Goal: Learn about a topic: Learn about a topic

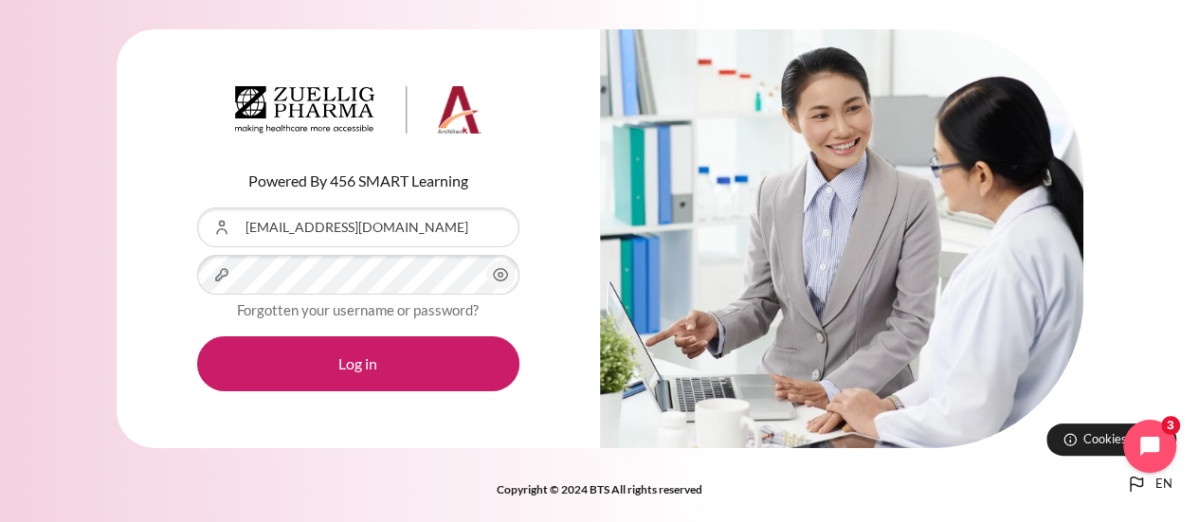
click at [197, 336] on button "Log in" at bounding box center [358, 363] width 322 height 55
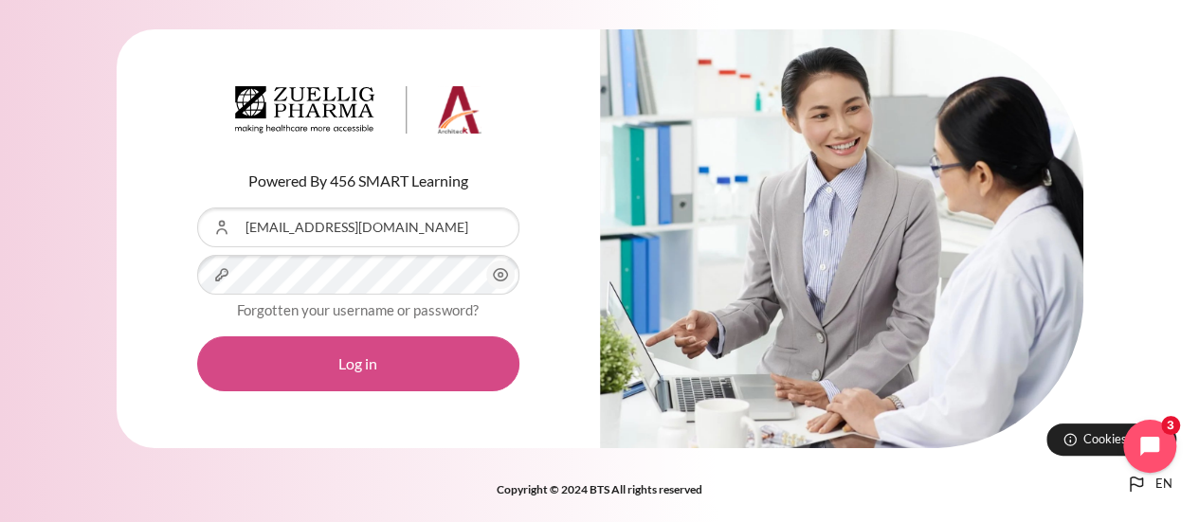
click at [258, 348] on button "Log in" at bounding box center [358, 363] width 322 height 55
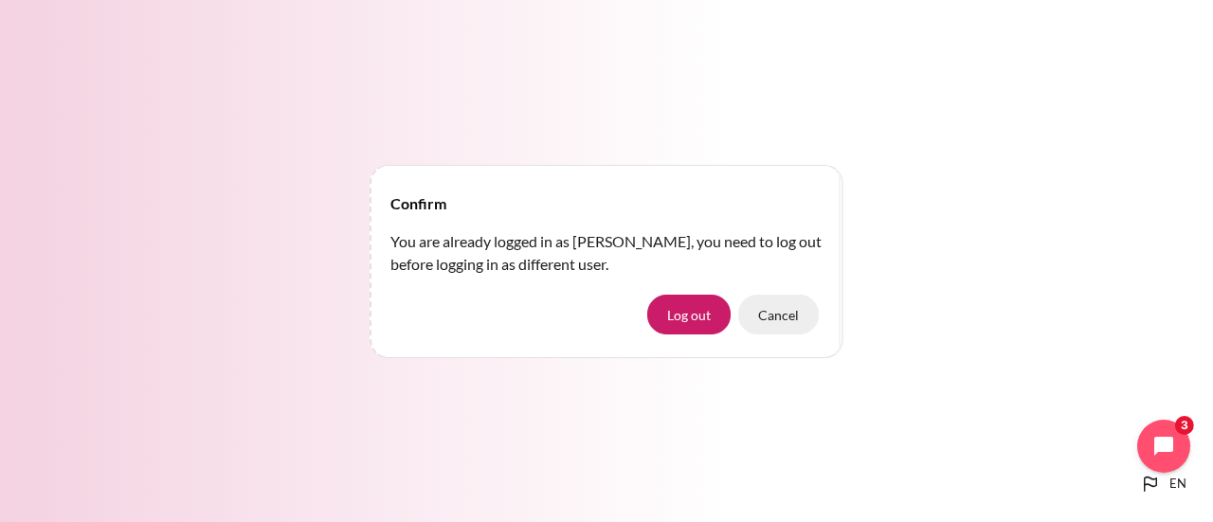
click at [786, 324] on button "Cancel" at bounding box center [778, 315] width 81 height 40
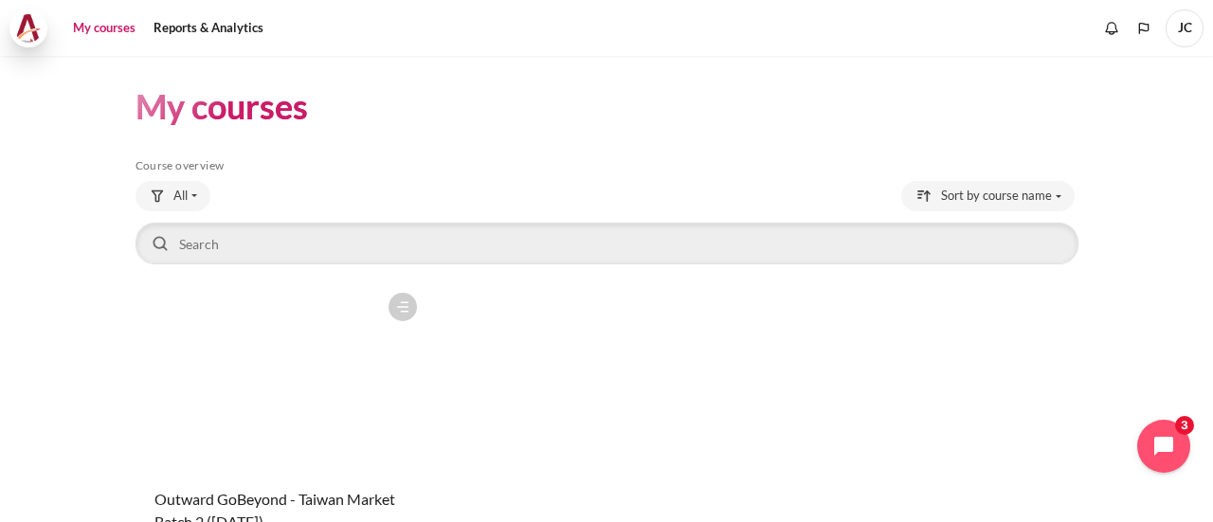
click at [36, 31] on img at bounding box center [28, 28] width 27 height 28
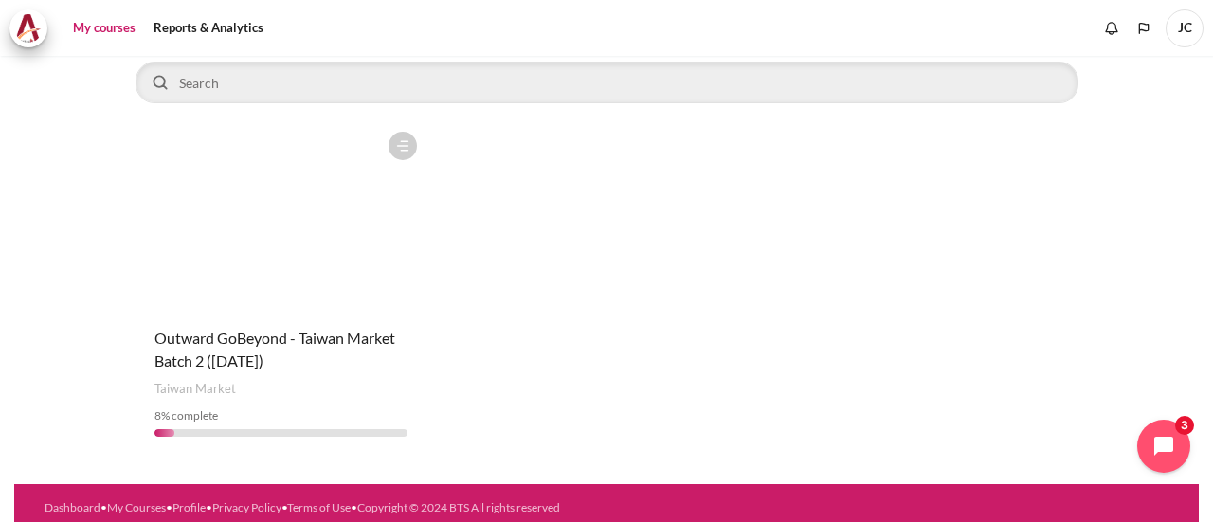
scroll to position [170, 0]
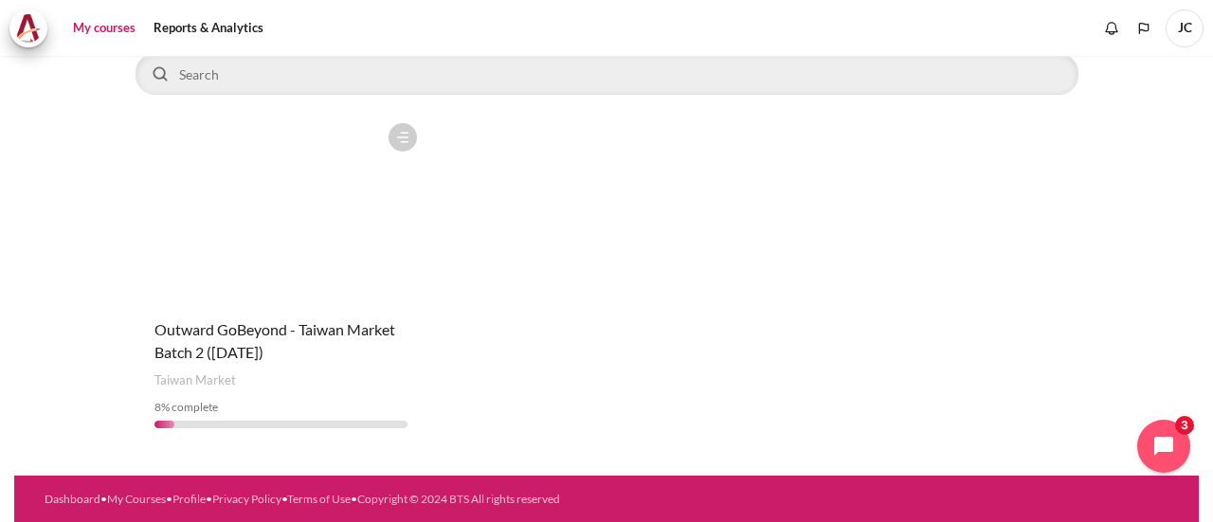
click at [342, 238] on figure "Content" at bounding box center [282, 209] width 292 height 190
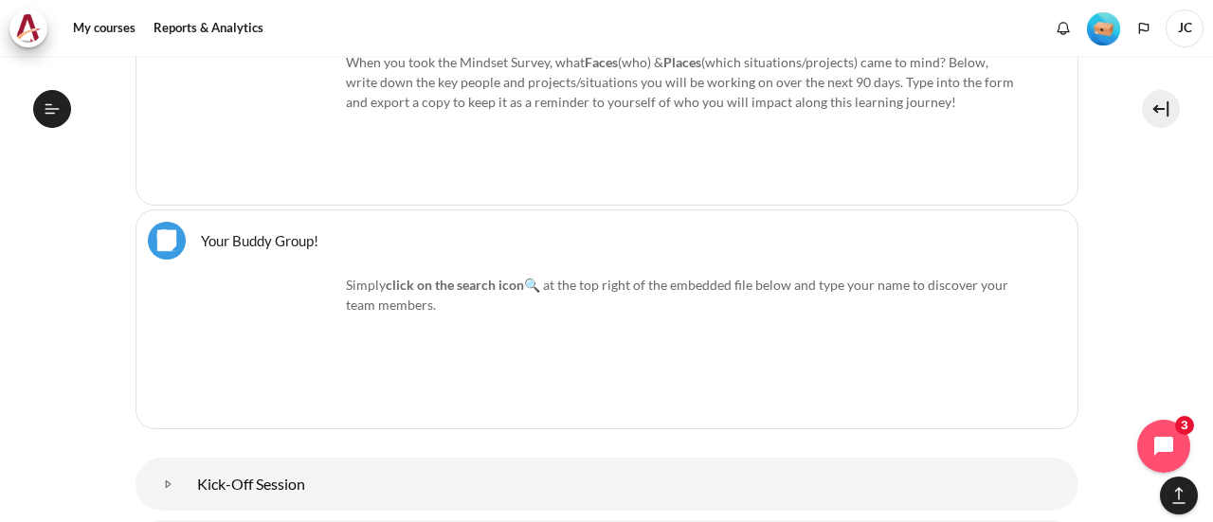
scroll to position [1474, 0]
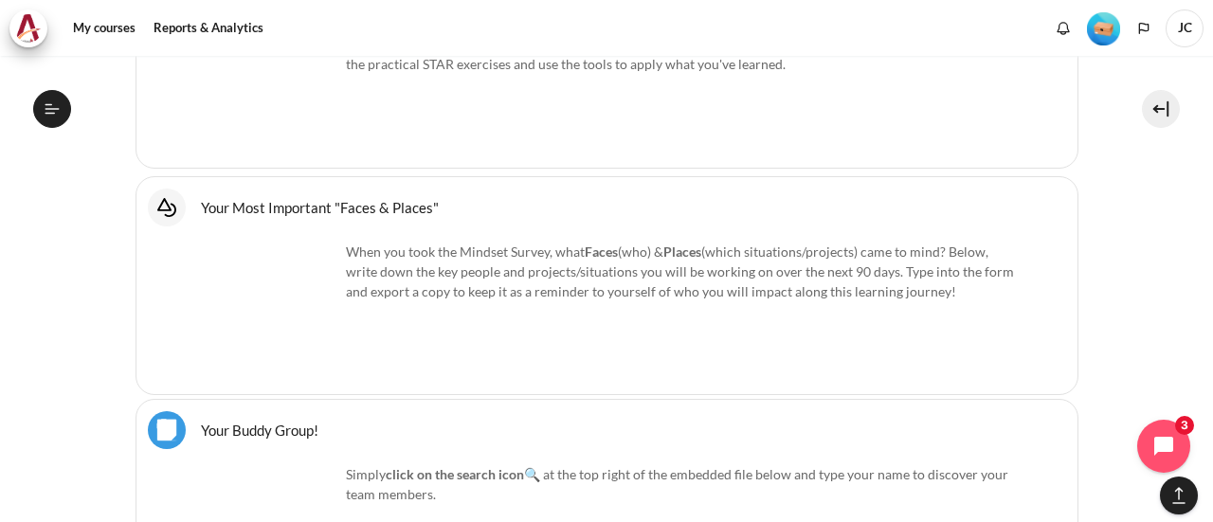
click at [201, 204] on link "Your Most Important "Faces & Places" Interactive Content" at bounding box center [320, 207] width 238 height 18
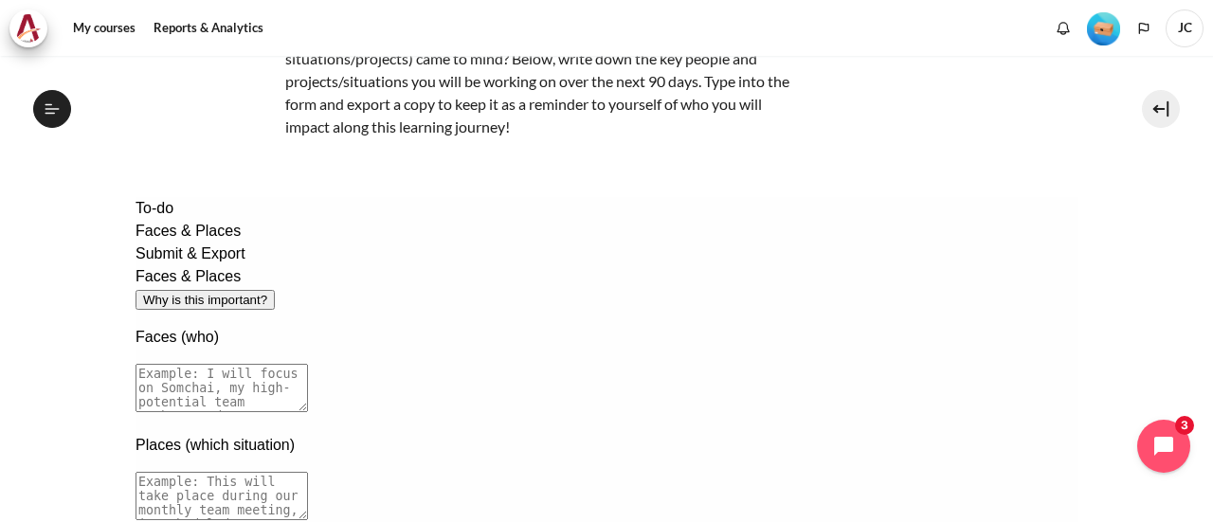
scroll to position [190, 0]
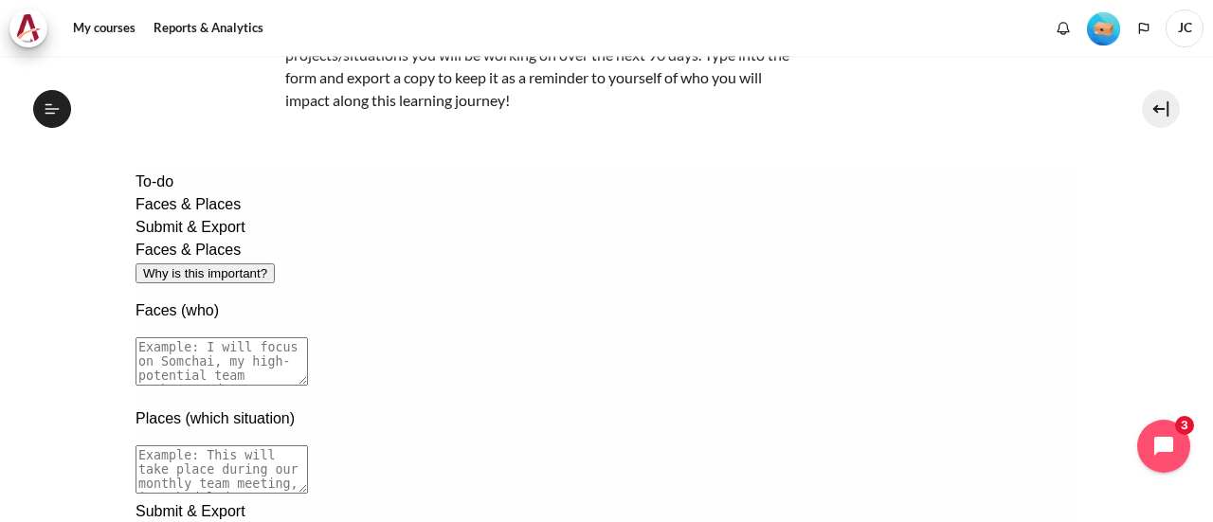
click at [307, 337] on textarea at bounding box center [221, 361] width 172 height 48
drag, startPoint x: 400, startPoint y: 198, endPoint x: 273, endPoint y: 195, distance: 127.0
click at [273, 239] on div "Faces & Places Why is this important? Faces (who) Places (which situation)" at bounding box center [606, 370] width 943 height 262
copy div "Faces & Places"
drag, startPoint x: 992, startPoint y: 300, endPoint x: 186, endPoint y: 262, distance: 807.3
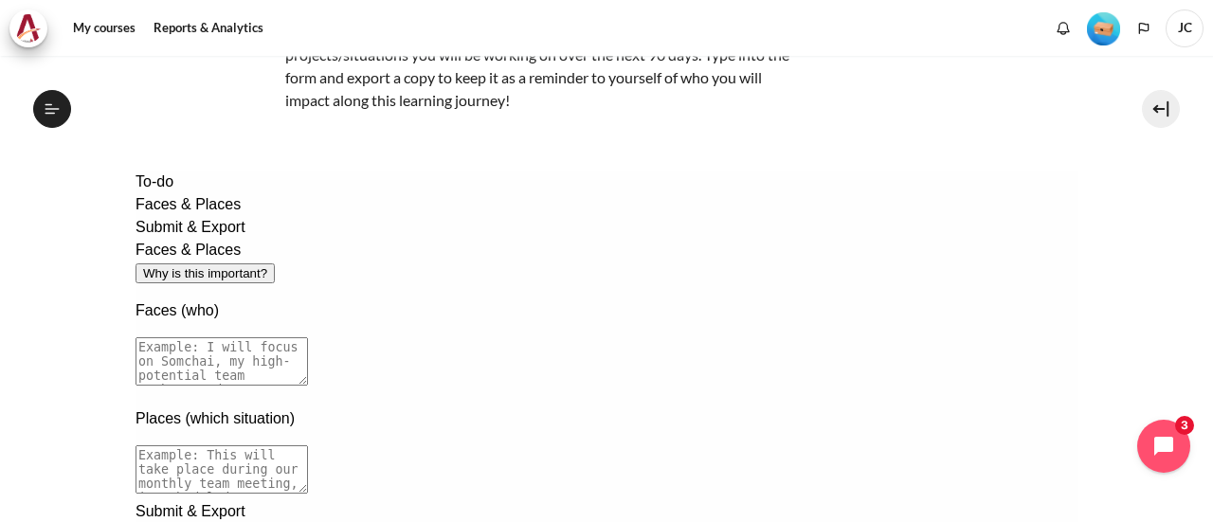
click at [187, 262] on div "To-do Faces & Places Submit & Export Faces & Places Why is this important? Face…" at bounding box center [606, 396] width 943 height 451
drag, startPoint x: 288, startPoint y: 377, endPoint x: 827, endPoint y: 435, distance: 542.2
click at [826, 435] on div "Places (which situation)" at bounding box center [606, 453] width 943 height 93
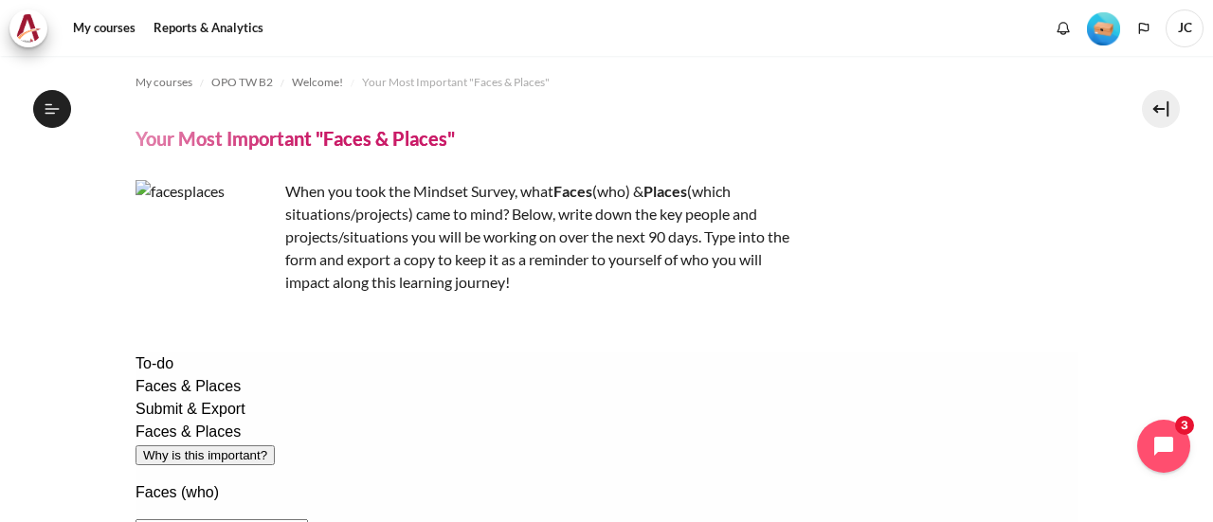
scroll to position [0, 0]
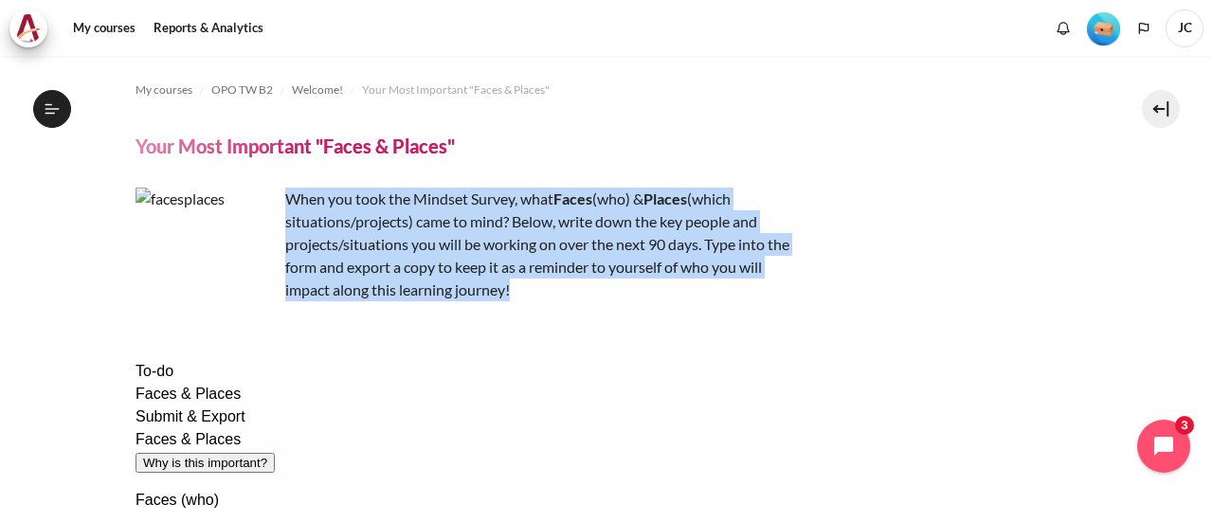
drag, startPoint x: 288, startPoint y: 198, endPoint x: 541, endPoint y: 287, distance: 268.2
click at [541, 287] on p "When you took the Mindset Survey, what F aces (who) & Places (which situations/…" at bounding box center [467, 245] width 663 height 114
copy p "When you took the Mindset Survey, what F aces (who) & Places (which situations/…"
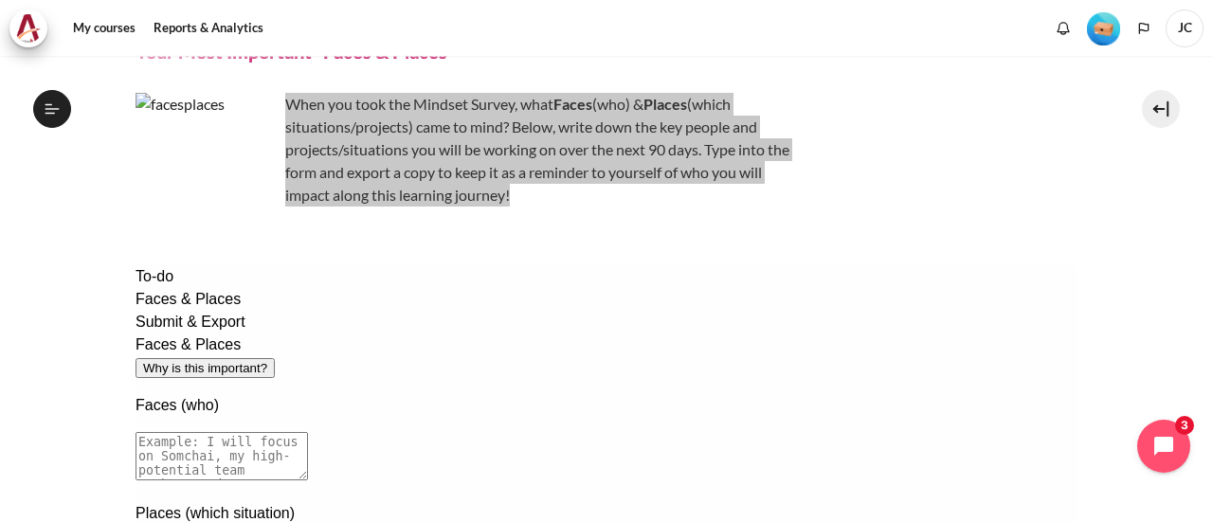
click at [307, 432] on textarea at bounding box center [221, 456] width 172 height 48
type textarea "I"
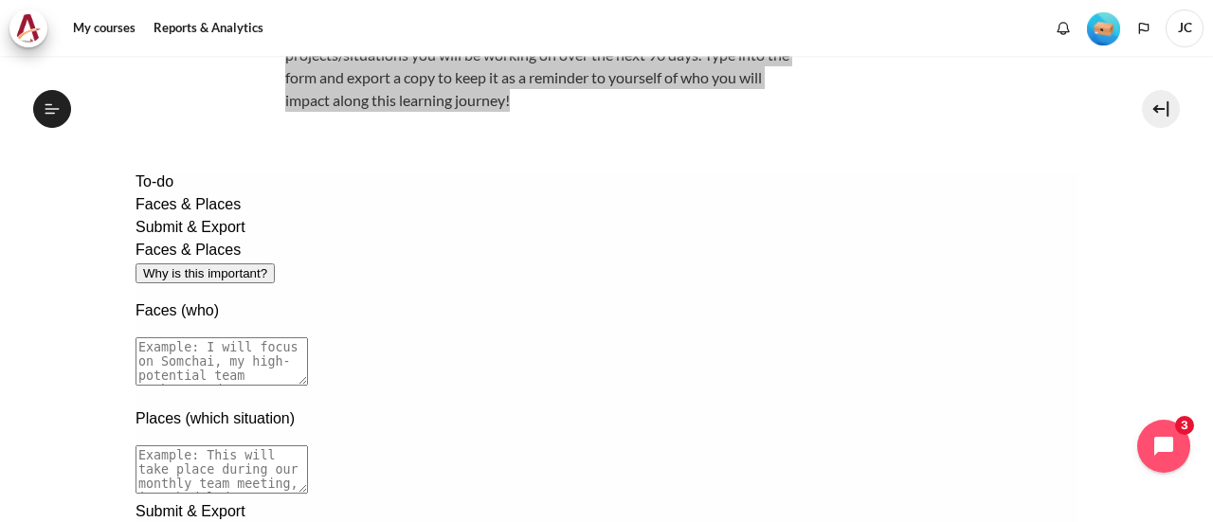
click at [879, 479] on div "Faces & Places Why is this important? Faces (who) Places (which situation)" at bounding box center [606, 370] width 943 height 262
click at [307, 337] on textarea at bounding box center [221, 361] width 172 height 48
type textarea "I will focus on Melvin, who is in charge of DC1 management, and Eli, my high po…"
click at [307, 445] on textarea at bounding box center [221, 469] width 172 height 48
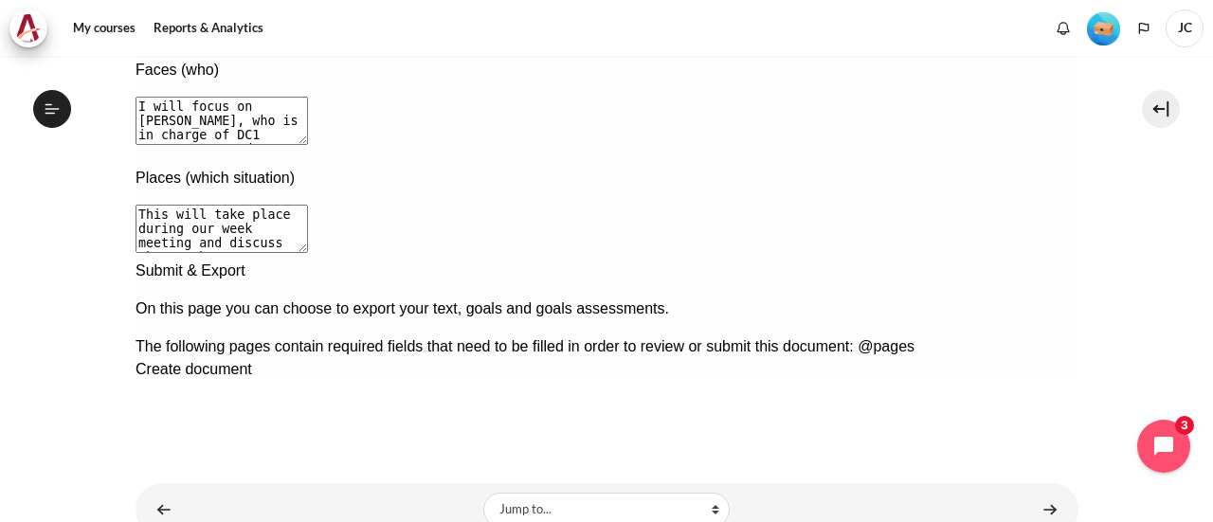
scroll to position [474, 0]
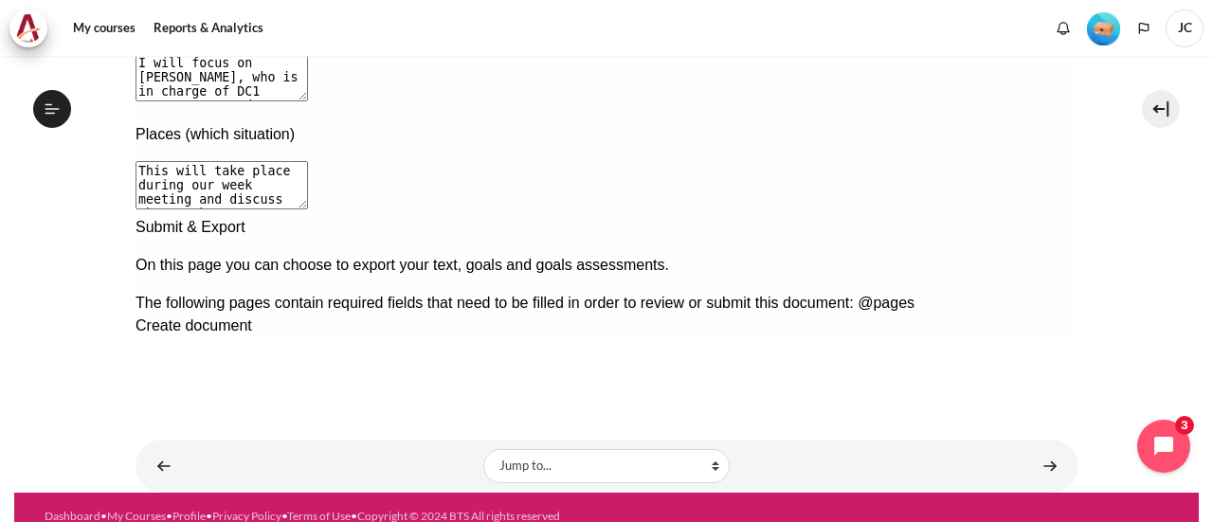
type textarea "This will take place during our week meeting and discuss the warehouse space an…"
click at [1040, 216] on div "Next documentation step" at bounding box center [606, 216] width 943 height 0
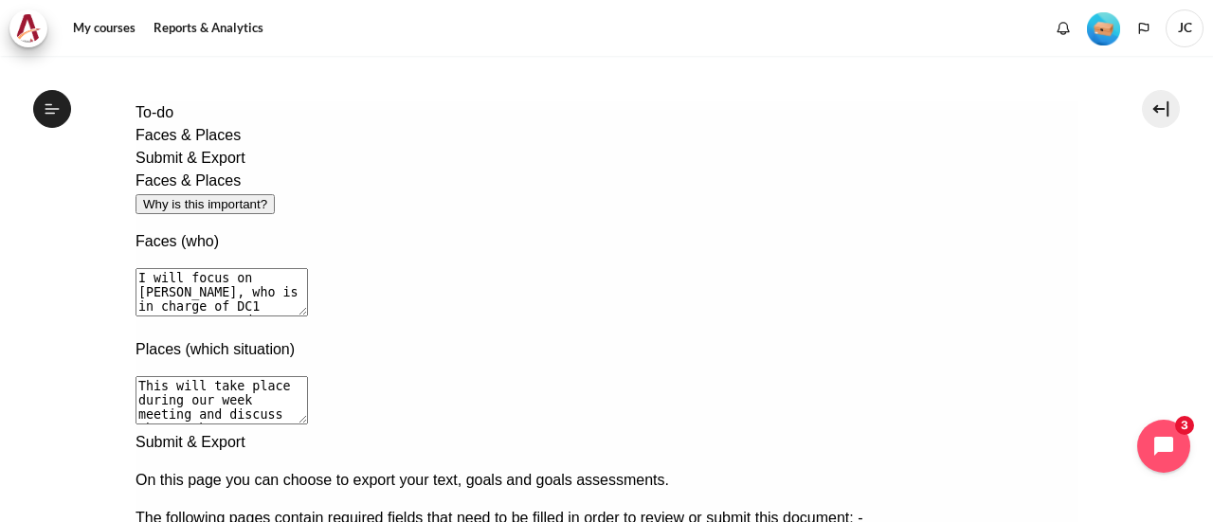
scroll to position [287, 0]
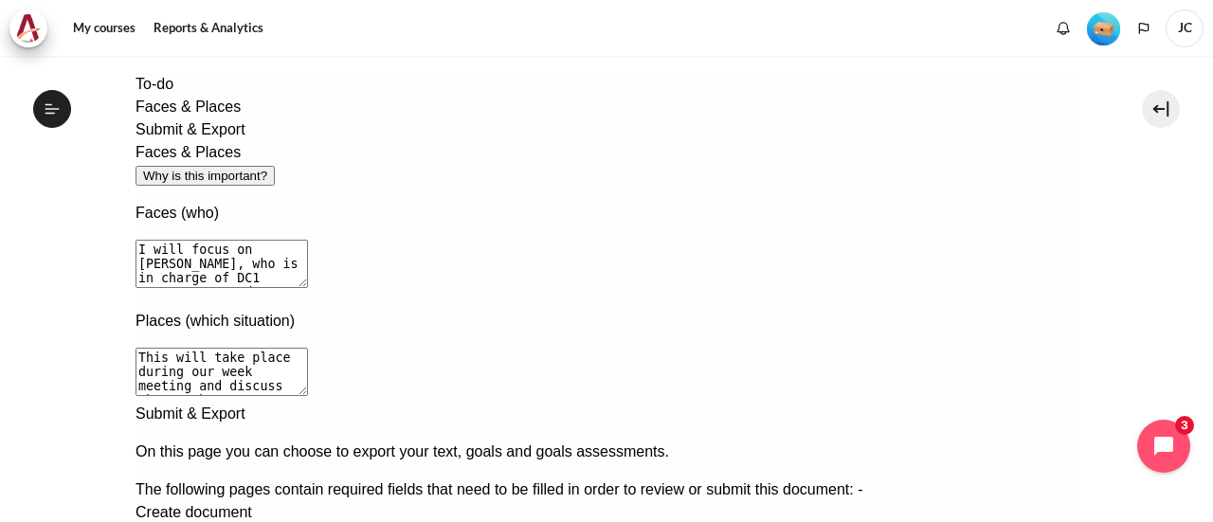
click at [251, 504] on span "Create document" at bounding box center [193, 512] width 117 height 16
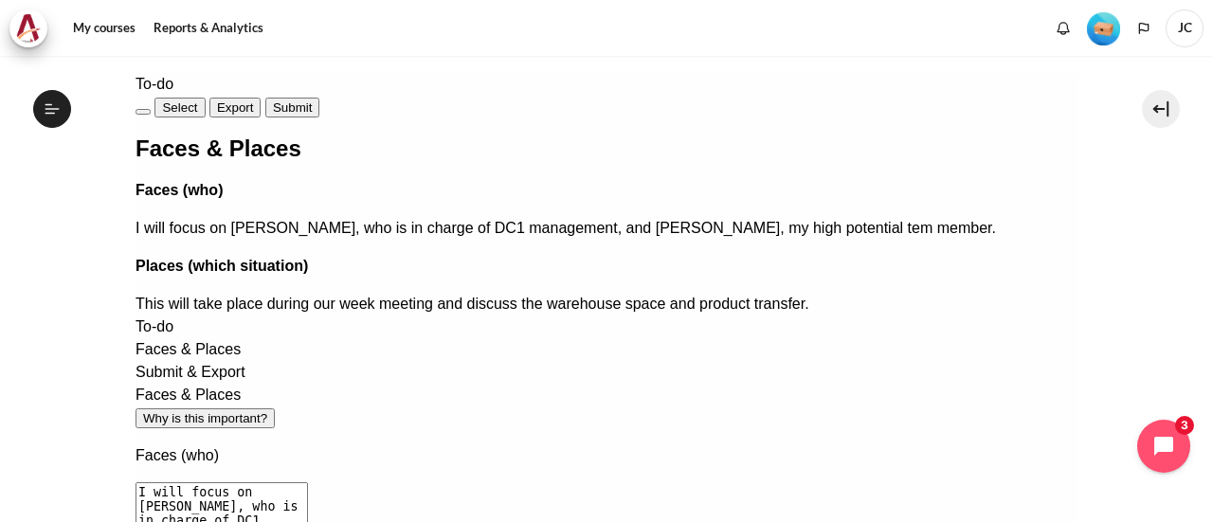
click at [313, 160] on h2 "Faces & Places" at bounding box center [606, 148] width 943 height 23
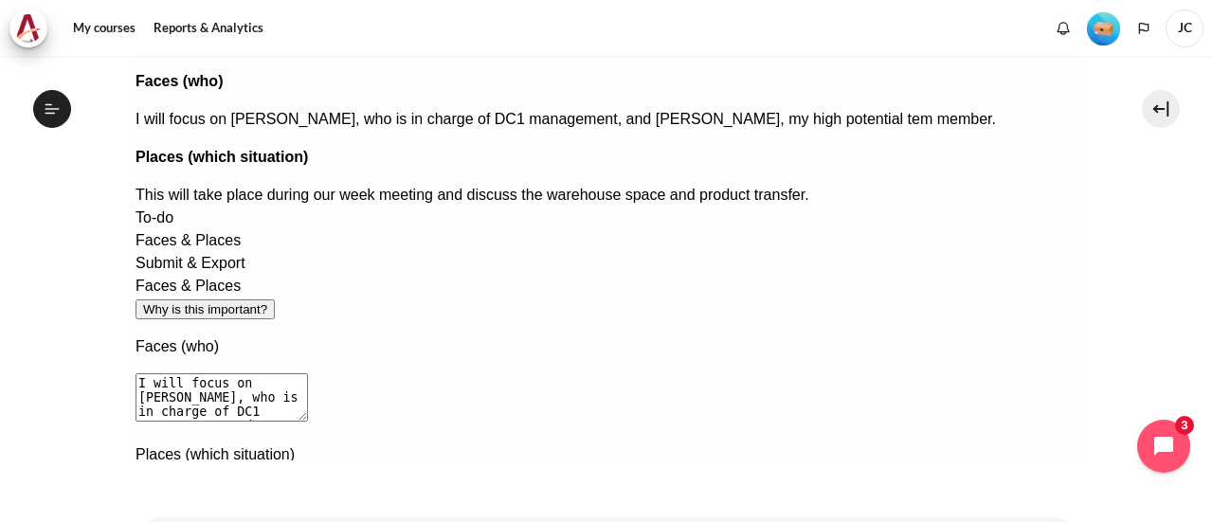
scroll to position [491, 0]
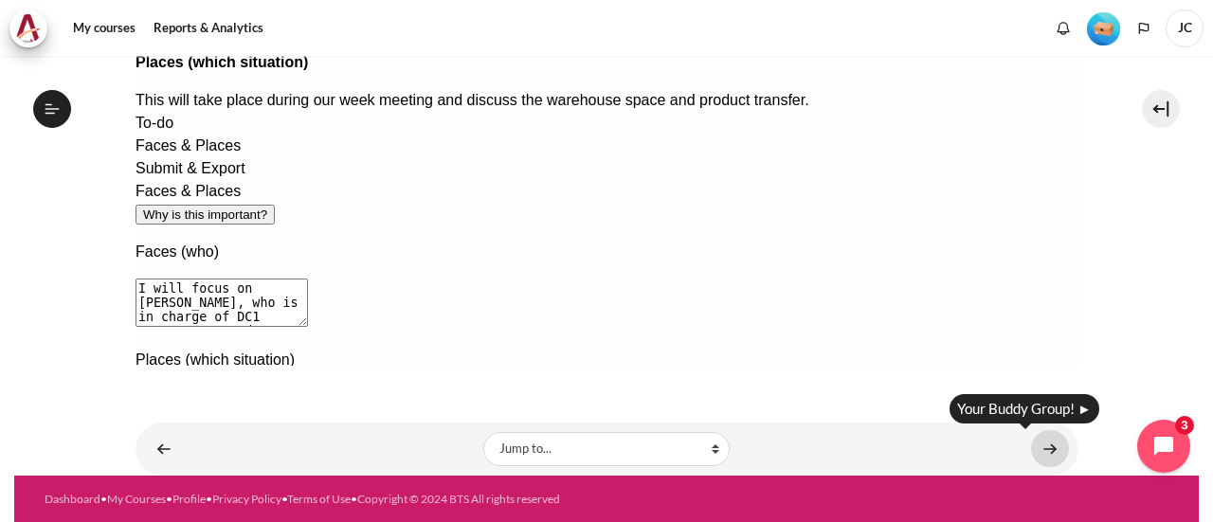
click at [1041, 446] on link "Content" at bounding box center [1050, 448] width 38 height 37
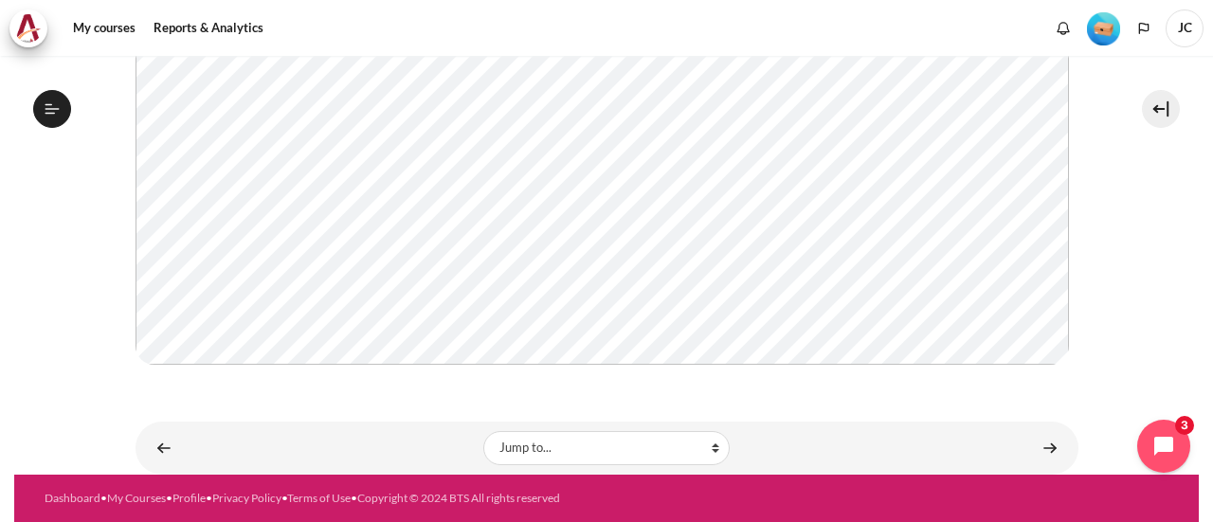
scroll to position [538, 0]
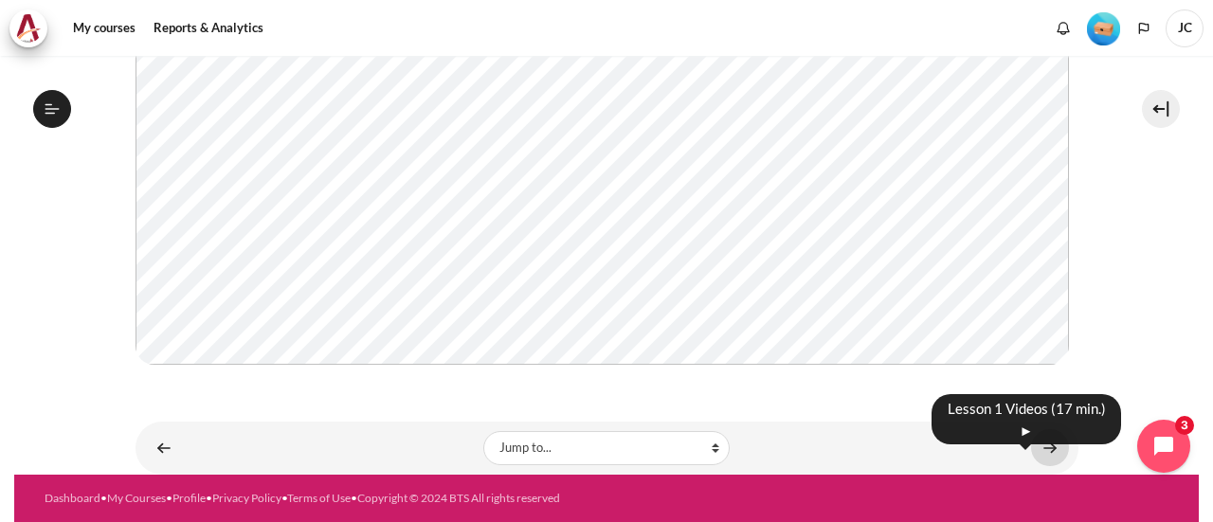
click at [1031, 443] on link "Content" at bounding box center [1050, 447] width 38 height 37
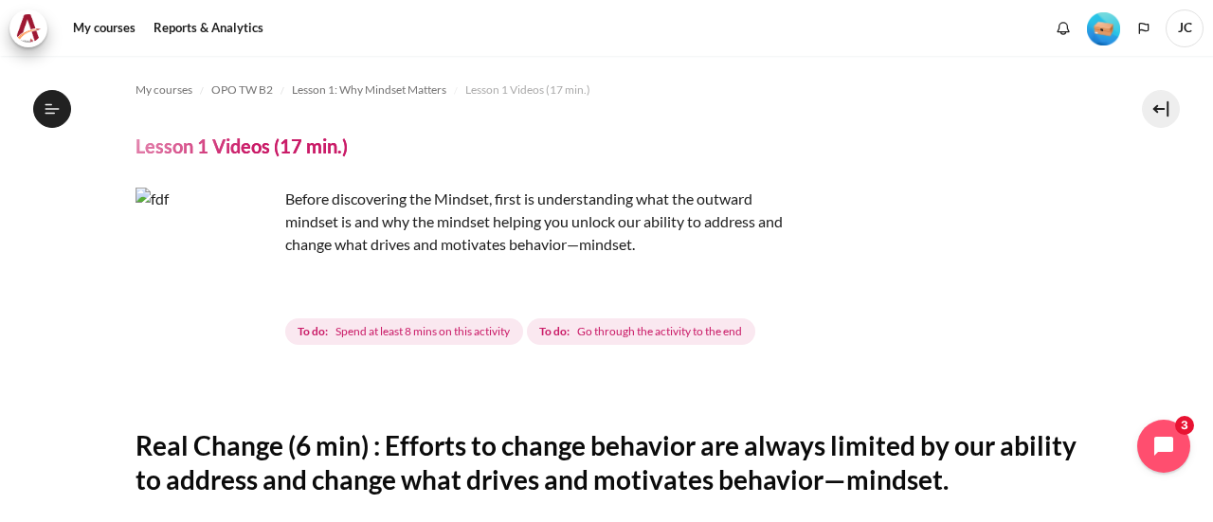
click at [251, 293] on img "Content" at bounding box center [207, 259] width 142 height 142
click at [243, 296] on img "Content" at bounding box center [207, 259] width 142 height 142
click at [624, 331] on span "Go through the activity to the end" at bounding box center [659, 331] width 165 height 17
click at [443, 241] on p "Before discovering the Mindset, first is understanding what the outward mindset…" at bounding box center [467, 222] width 663 height 68
click at [237, 214] on img "Content" at bounding box center [207, 259] width 142 height 142
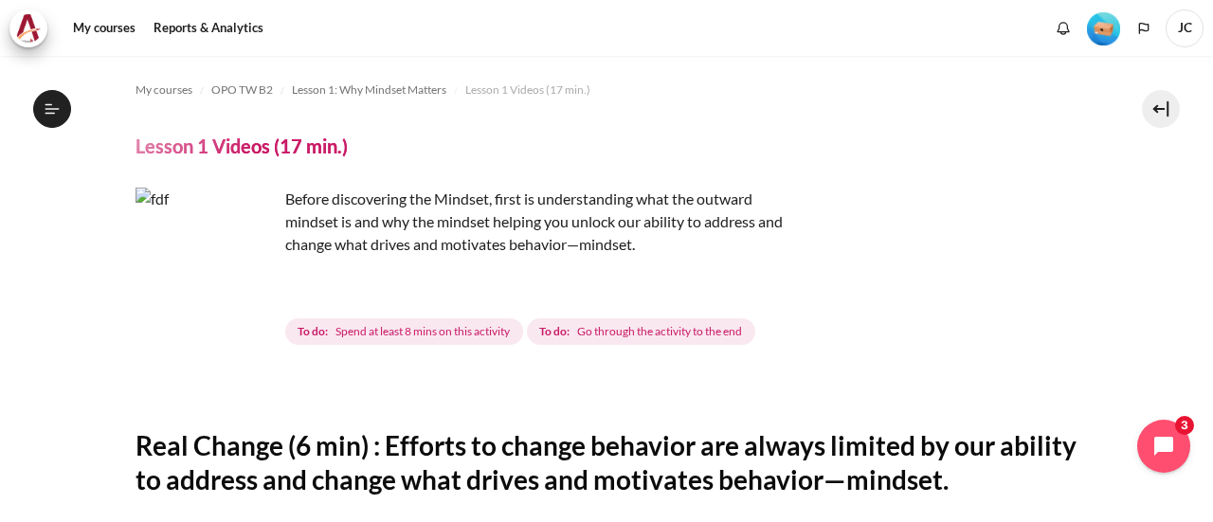
click at [211, 312] on img "Content" at bounding box center [207, 259] width 142 height 142
click at [244, 295] on img "Content" at bounding box center [207, 259] width 142 height 142
click at [307, 343] on span "To do: Spend at least 8 mins on this activity" at bounding box center [404, 331] width 238 height 27
click at [306, 336] on strong "To do:" at bounding box center [313, 331] width 30 height 17
click at [188, 308] on img "Content" at bounding box center [207, 259] width 142 height 142
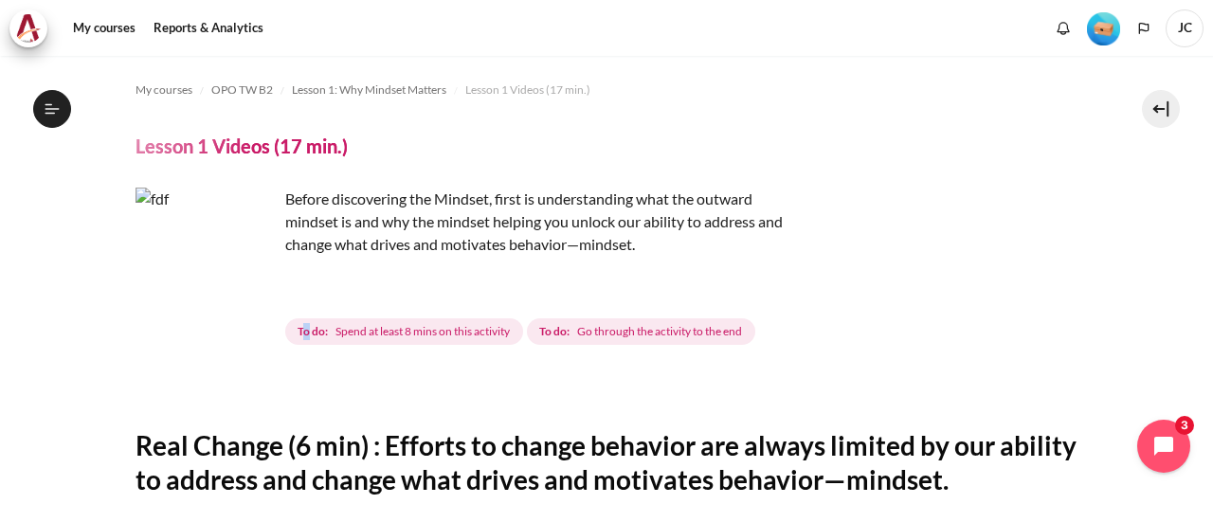
click at [138, 308] on img "Content" at bounding box center [207, 259] width 142 height 142
drag, startPoint x: 697, startPoint y: 323, endPoint x: 692, endPoint y: 337, distance: 15.3
click at [699, 323] on span "Go through the activity to the end" at bounding box center [659, 331] width 165 height 17
click at [692, 339] on span "Go through the activity to the end" at bounding box center [659, 331] width 165 height 17
drag, startPoint x: 729, startPoint y: 230, endPoint x: 728, endPoint y: 207, distance: 23.7
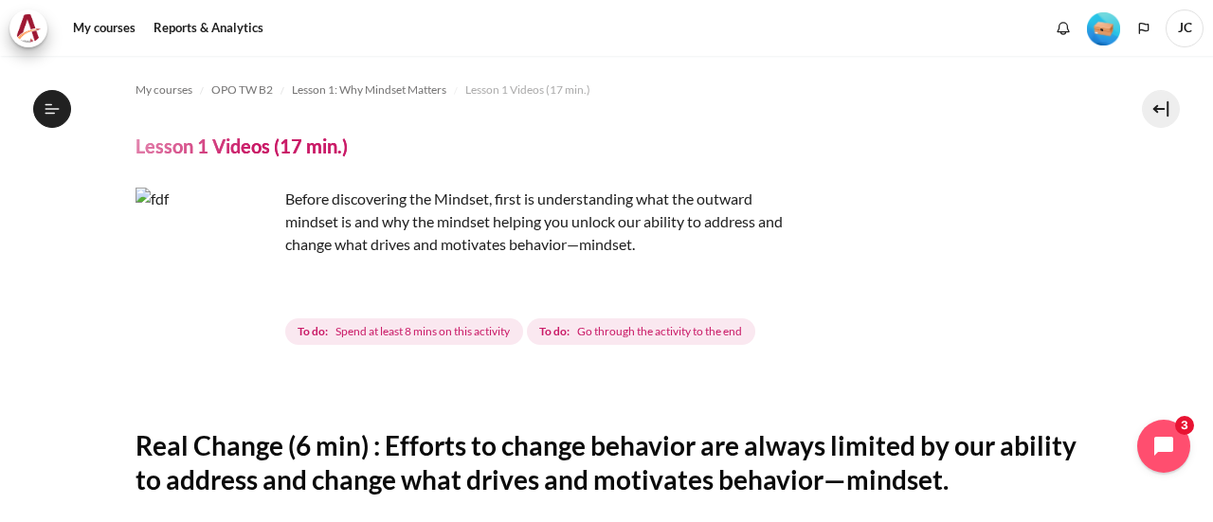
click at [731, 224] on p "Before discovering the Mindset, first is understanding what the outward mindset…" at bounding box center [467, 222] width 663 height 68
click at [536, 210] on p "Before discovering the Mindset, first is understanding what the outward mindset…" at bounding box center [467, 222] width 663 height 68
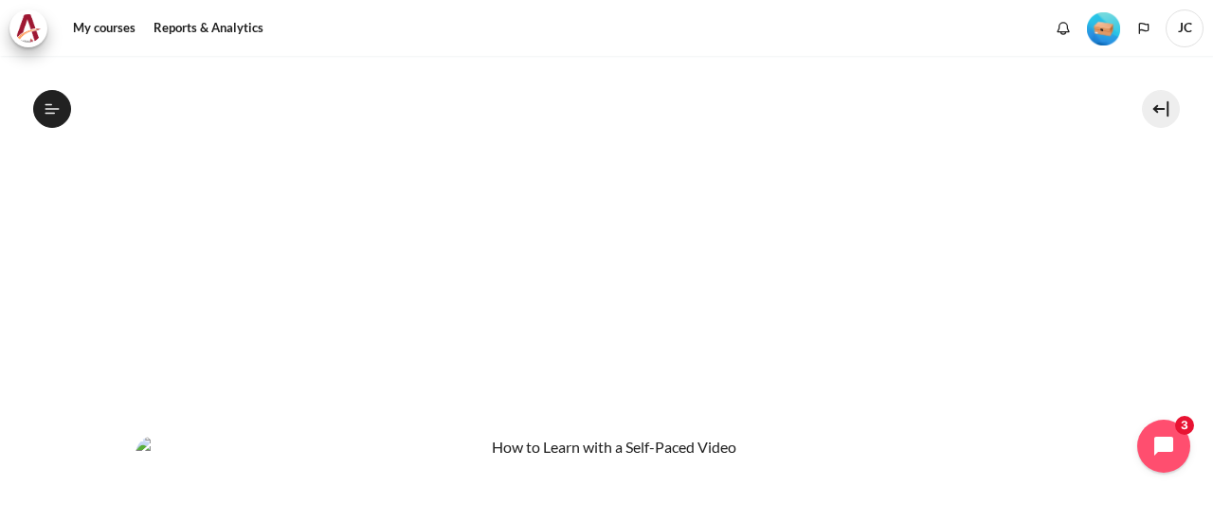
scroll to position [569, 0]
click at [1149, 272] on section "My courses OPO TW B2 Lesson 1: Why Mindset Matters Lesson 1 Videos (17 min.) Le…" at bounding box center [606, 270] width 1184 height 1566
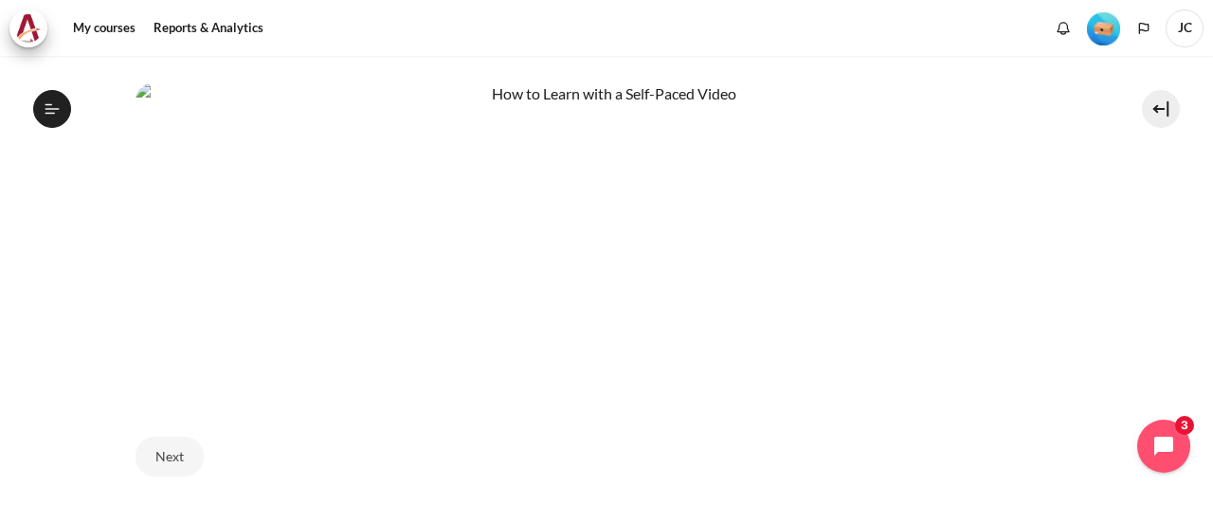
scroll to position [1042, 0]
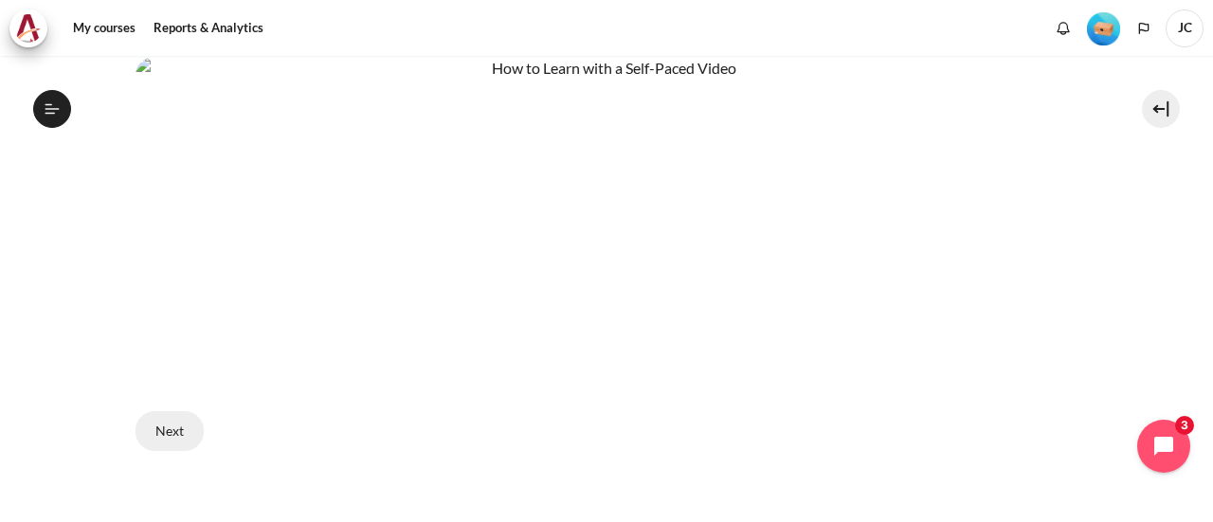
click at [186, 414] on button "Next" at bounding box center [170, 431] width 68 height 40
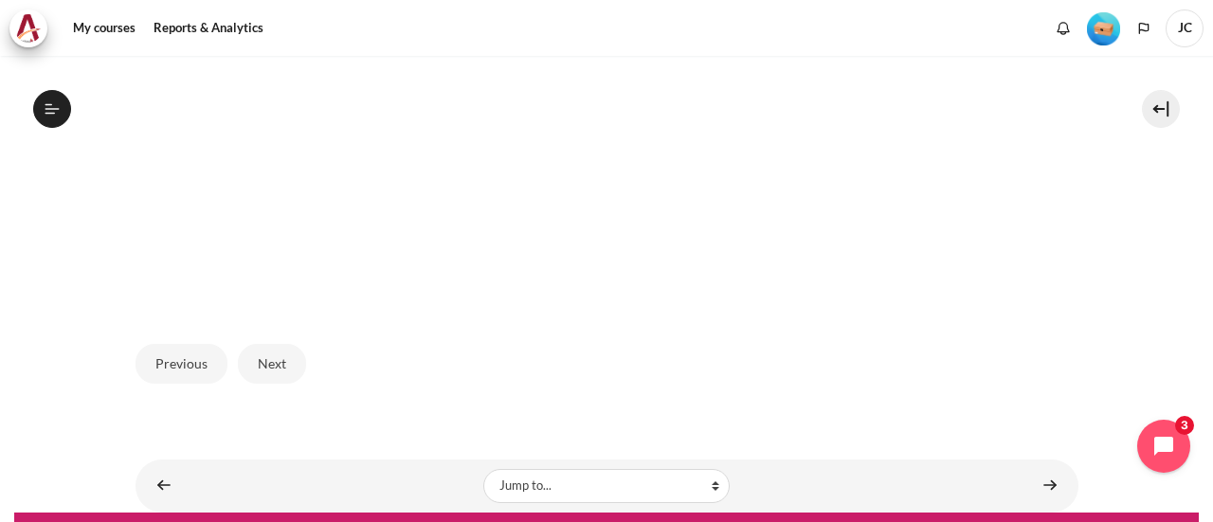
scroll to position [750, 0]
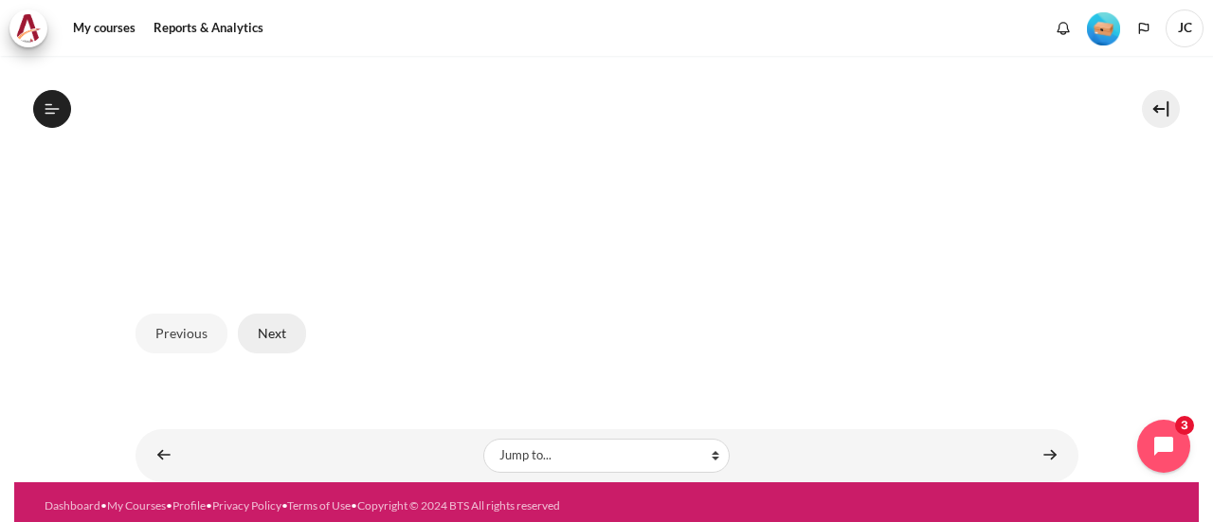
click at [267, 321] on button "Next" at bounding box center [272, 334] width 68 height 40
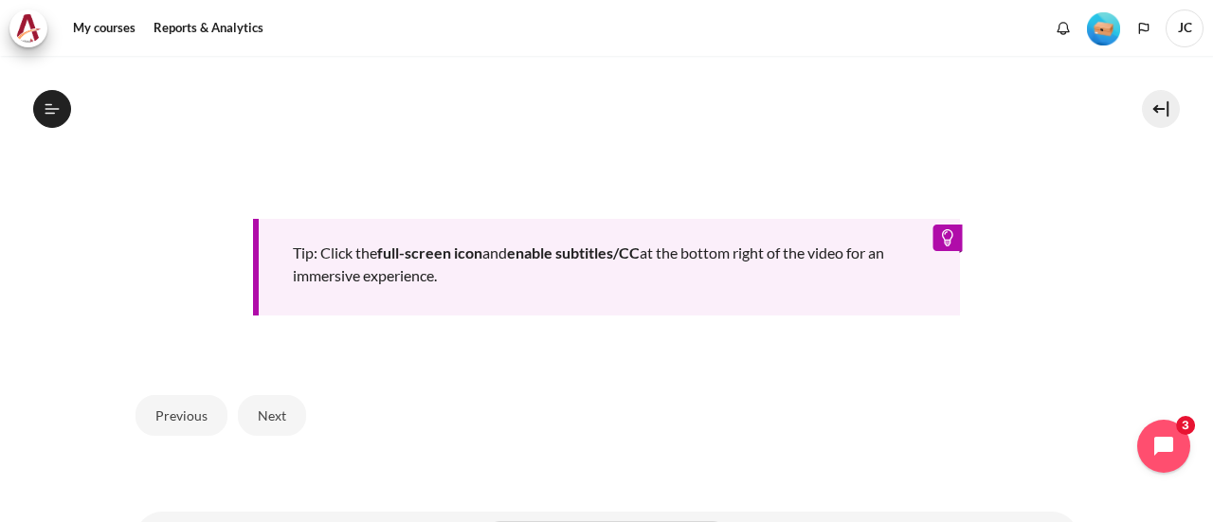
scroll to position [948, 0]
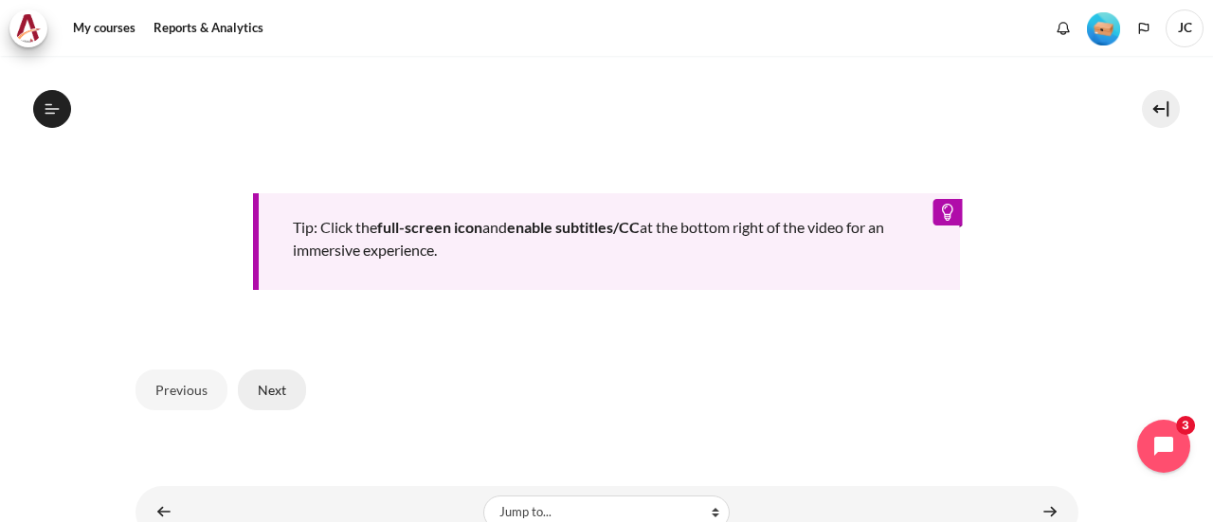
click at [249, 395] on button "Next" at bounding box center [272, 390] width 68 height 40
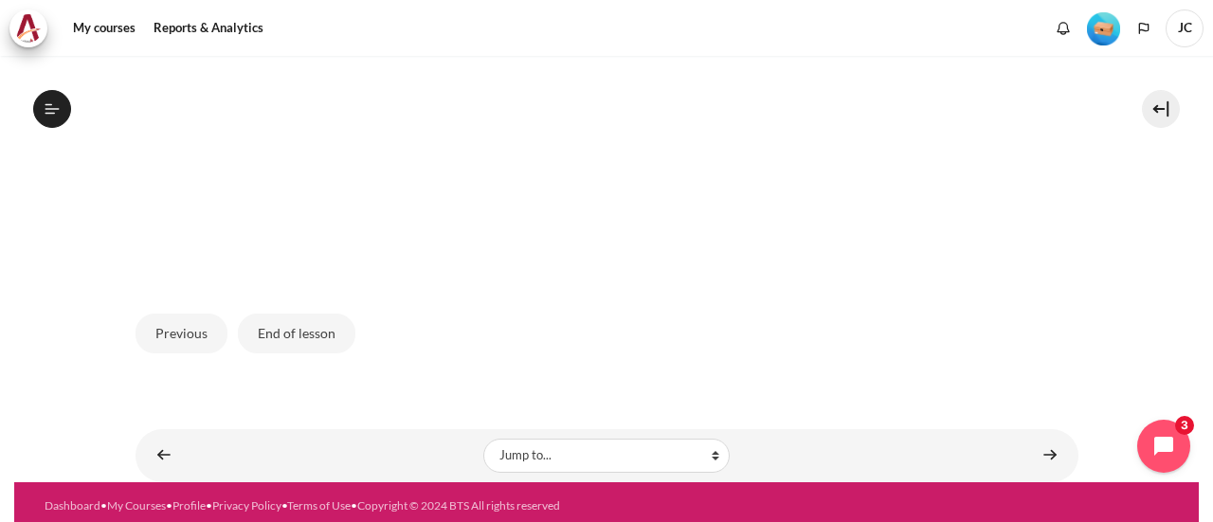
scroll to position [656, 0]
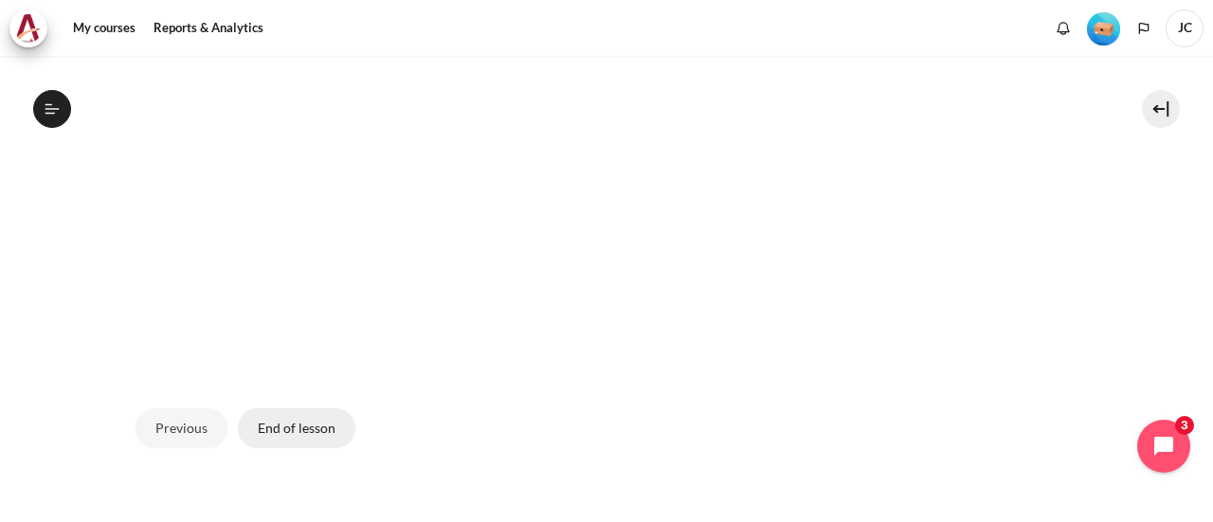
click at [291, 421] on button "End of lesson" at bounding box center [296, 428] width 117 height 40
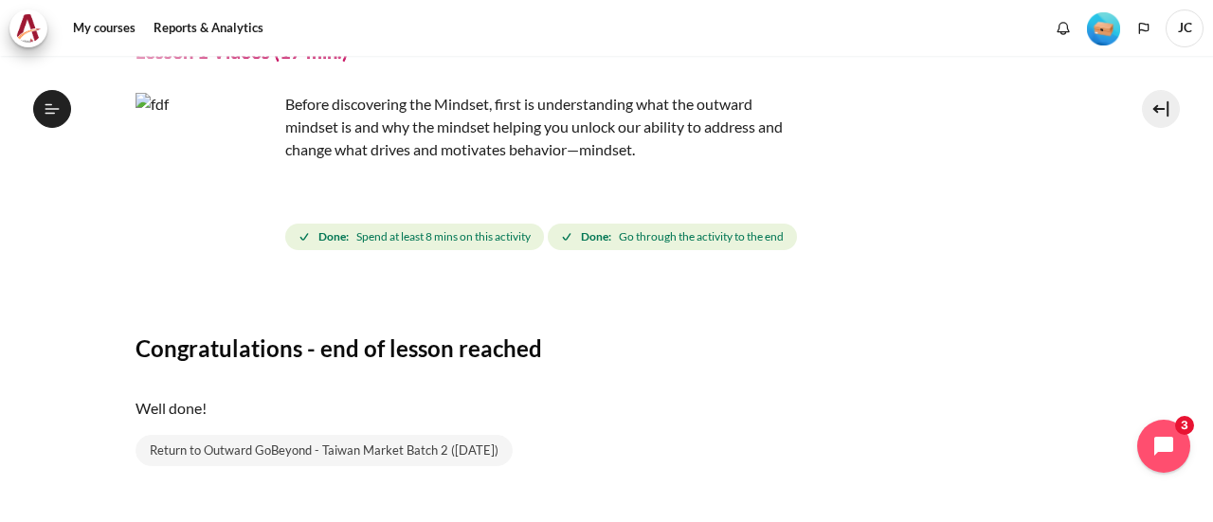
scroll to position [195, 0]
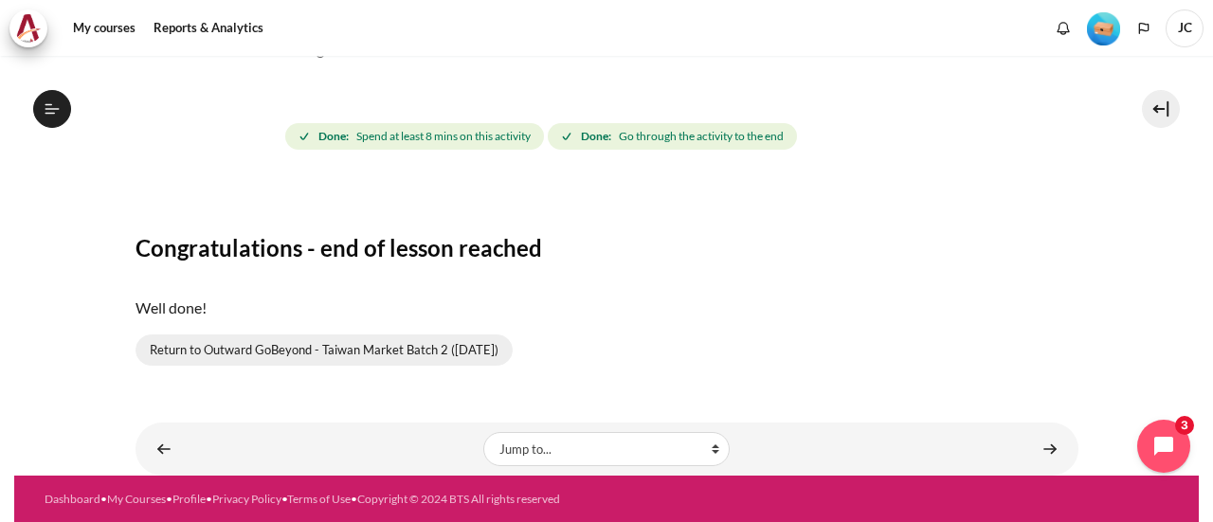
click at [307, 352] on link "Return to Outward GoBeyond - Taiwan Market Batch 2 ([DATE])" at bounding box center [324, 350] width 377 height 32
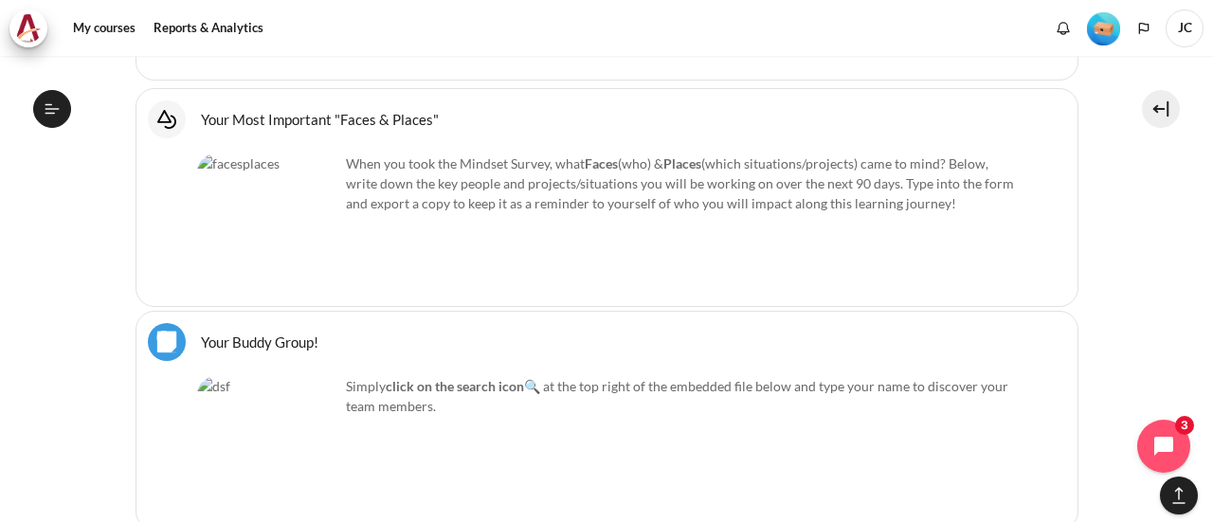
scroll to position [1706, 0]
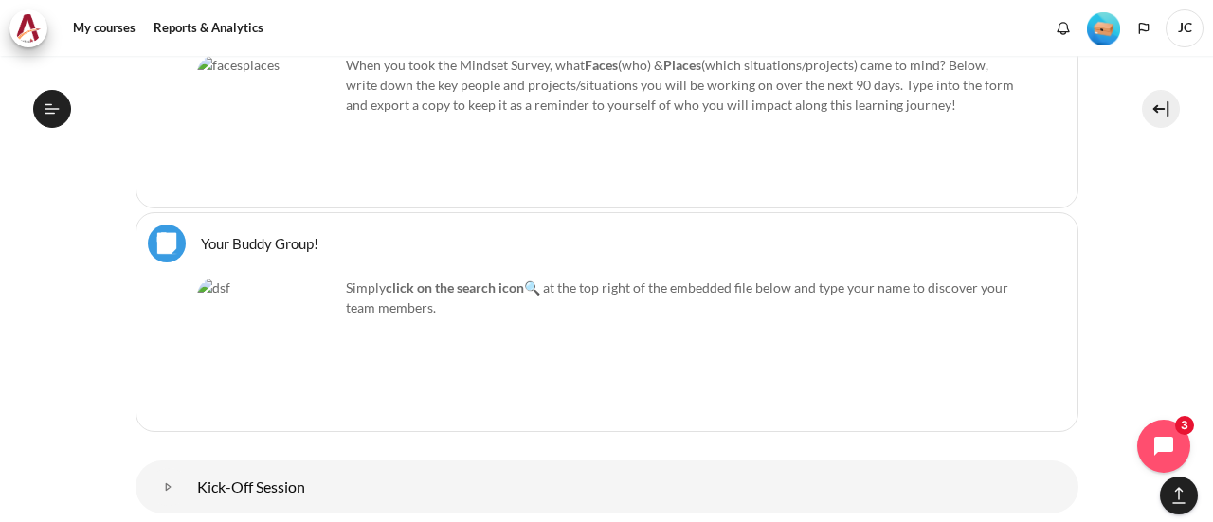
click at [235, 234] on link "Your Buddy Group! File" at bounding box center [259, 243] width 117 height 18
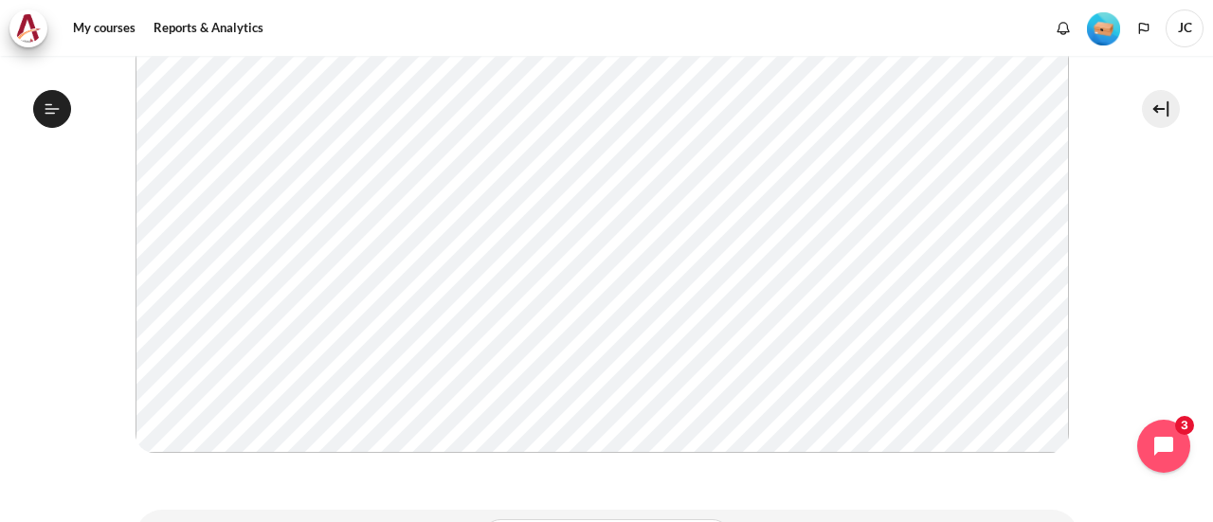
scroll to position [474, 0]
